Goal: Transaction & Acquisition: Download file/media

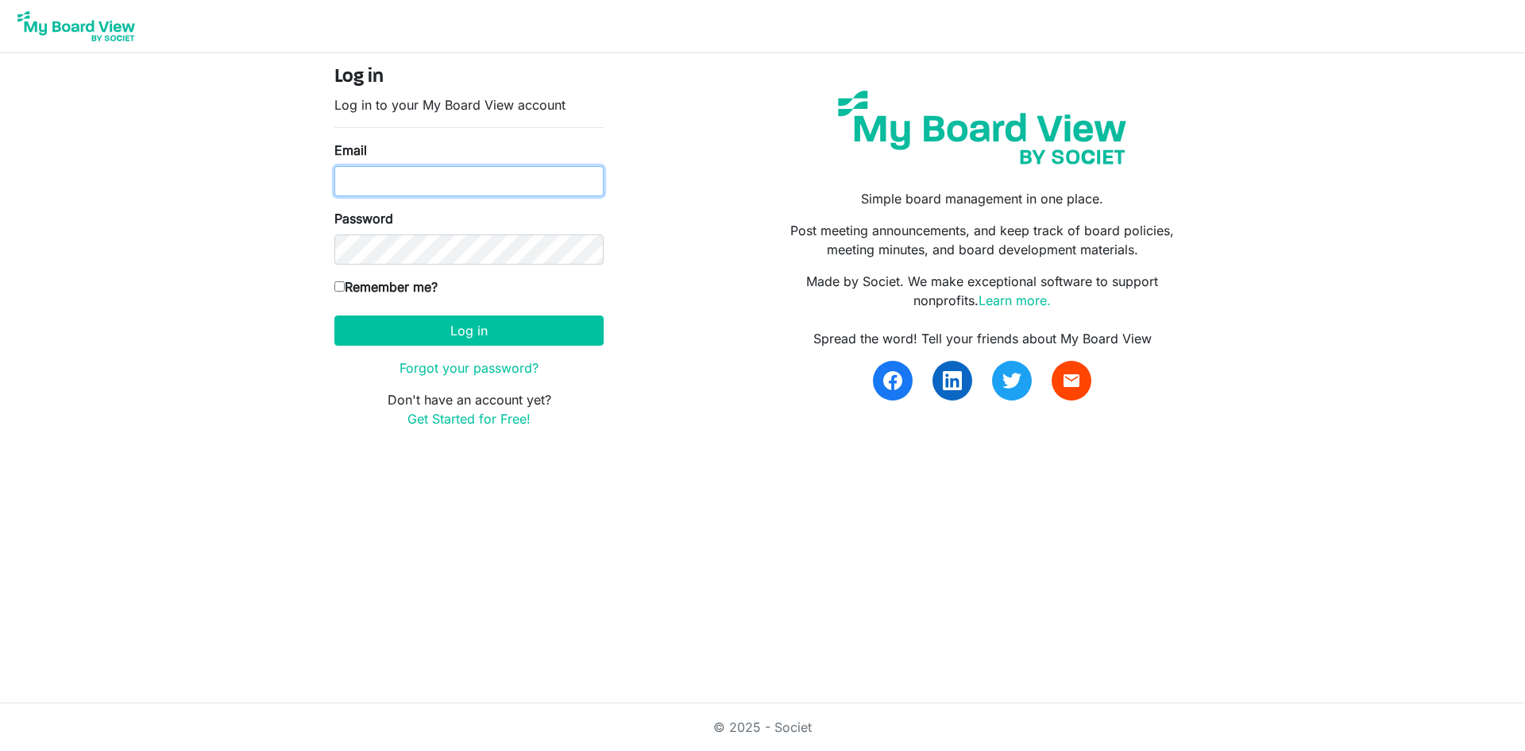
click at [372, 180] on input "Email" at bounding box center [468, 181] width 269 height 30
type input "[EMAIL_ADDRESS][DOMAIN_NAME]"
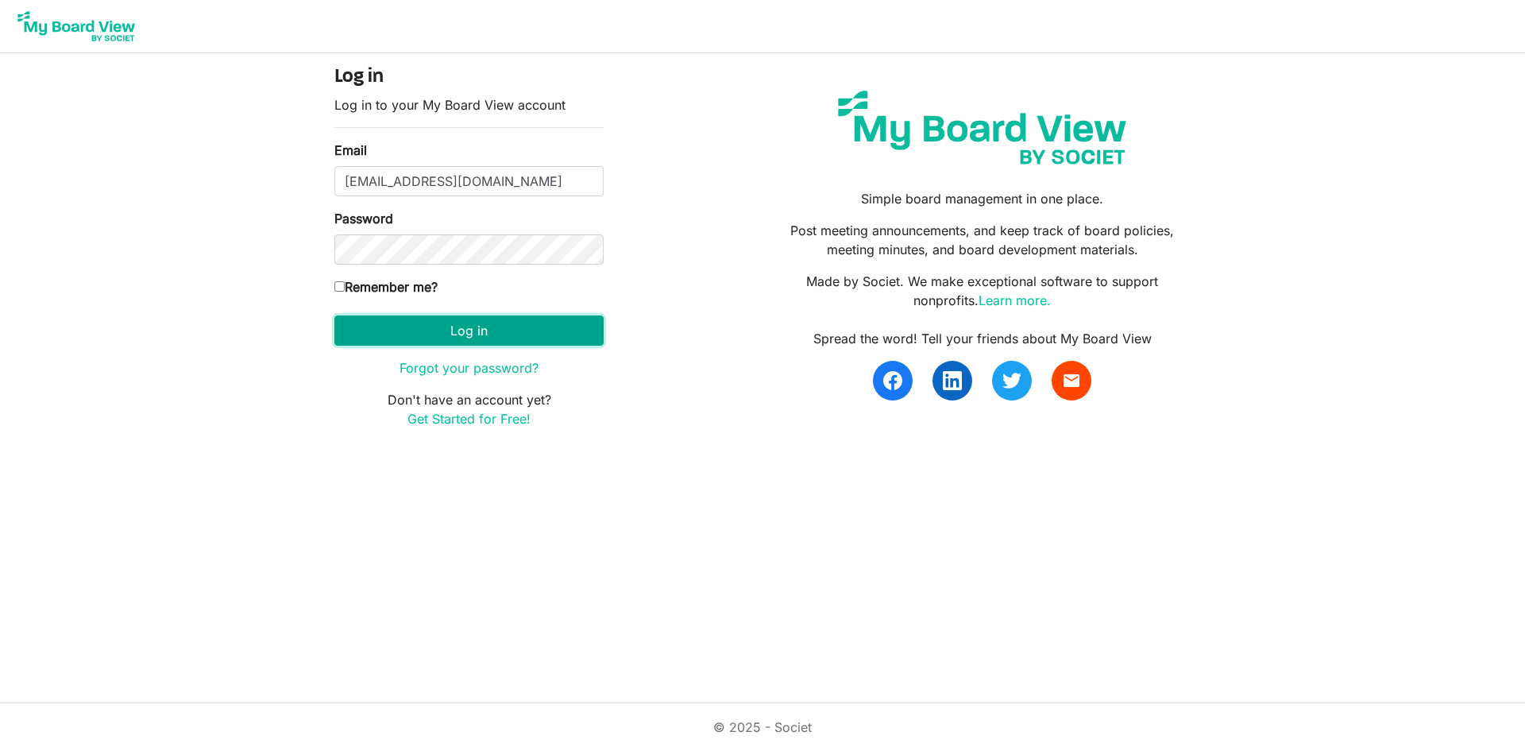
click at [416, 330] on button "Log in" at bounding box center [468, 330] width 269 height 30
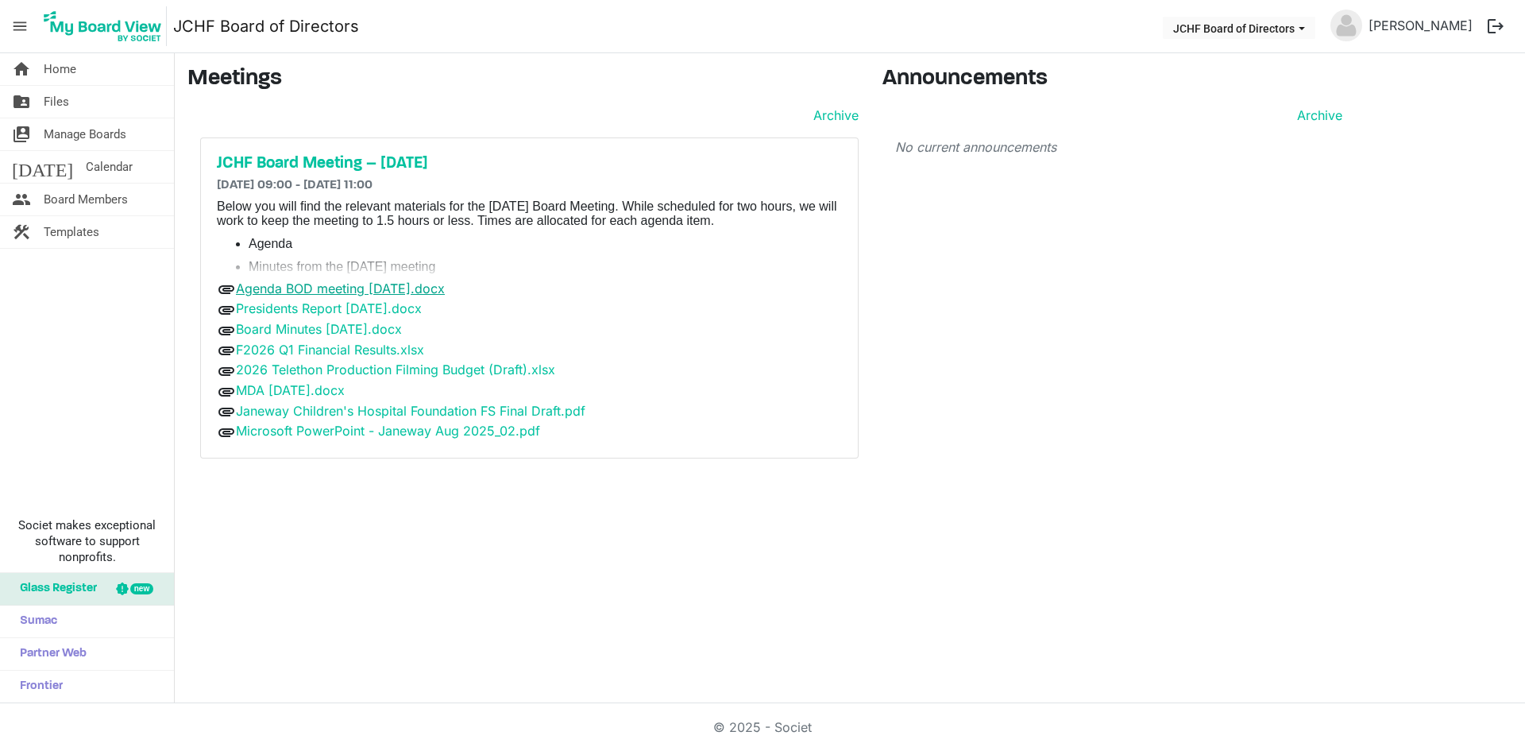
click at [413, 291] on link "Agenda BOD meeting August 25, 2025.docx" at bounding box center [340, 288] width 209 height 16
click at [369, 285] on link "Agenda BOD meeting August 25, 2025.docx" at bounding box center [340, 288] width 209 height 16
click at [369, 284] on link "Agenda BOD meeting August 25, 2025.docx" at bounding box center [340, 288] width 209 height 16
click at [422, 314] on link "Presidents Report August 25 2025.docx" at bounding box center [329, 308] width 186 height 16
click at [422, 307] on link "Presidents Report August 25 2025.docx" at bounding box center [329, 308] width 186 height 16
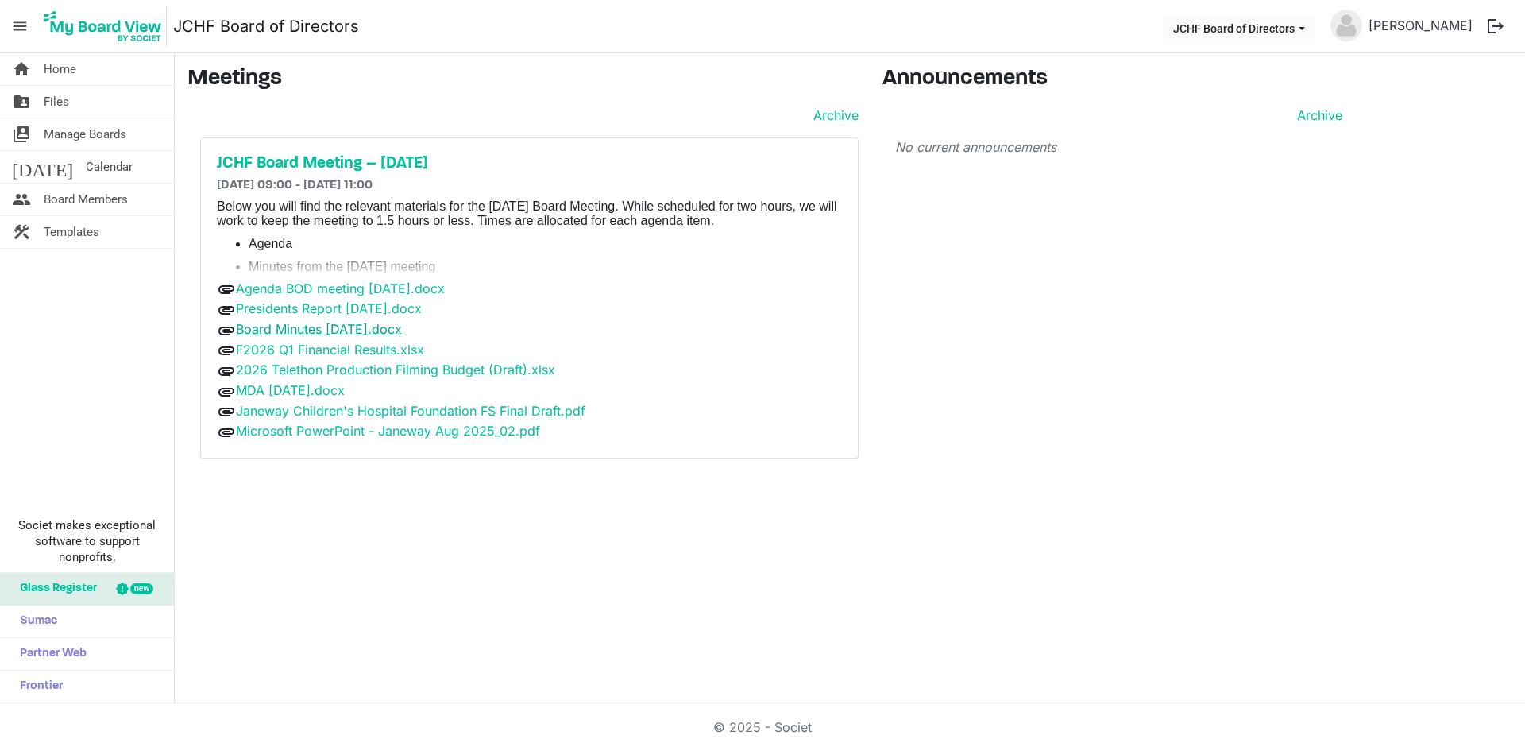
click at [402, 333] on link "Board Minutes May 28, 2025.docx" at bounding box center [319, 329] width 166 height 16
click at [402, 326] on link "Board Minutes May 28, 2025.docx" at bounding box center [319, 329] width 166 height 16
click at [412, 365] on link "2026 Telethon Production Filming Budget (Draft).xlsx" at bounding box center [395, 369] width 319 height 16
click at [342, 349] on link "F2026 Q1 Financial Results.xlsx" at bounding box center [330, 350] width 188 height 16
click at [345, 386] on link "MDA June 30, 2025.docx" at bounding box center [290, 390] width 109 height 16
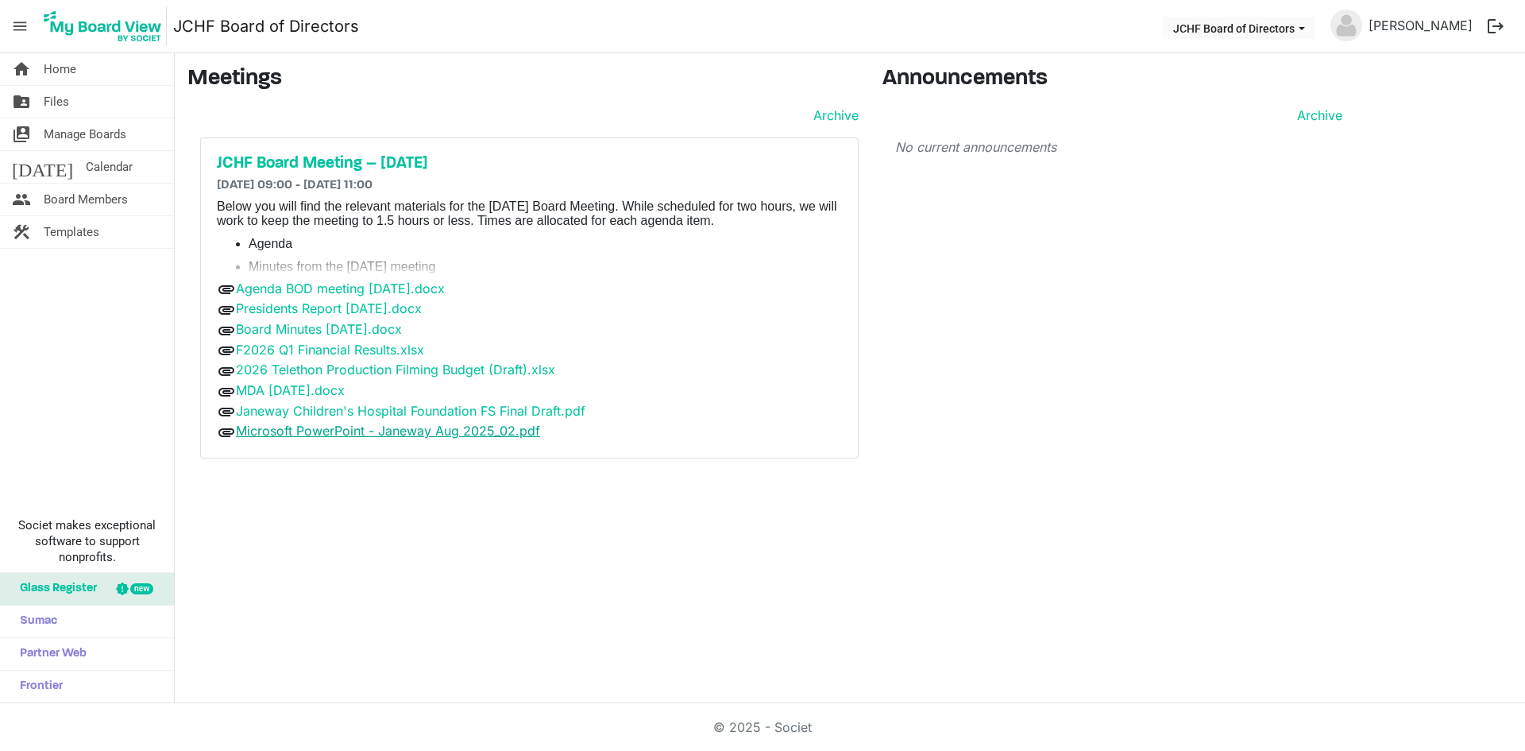
click at [411, 431] on link "Microsoft PowerPoint - Janeway Aug 2025_02.pdf" at bounding box center [388, 431] width 304 height 16
click at [357, 410] on link "Janeway Children's Hospital Foundation FS Final Draft.pdf" at bounding box center [410, 411] width 349 height 16
